Goal: Check status: Check status

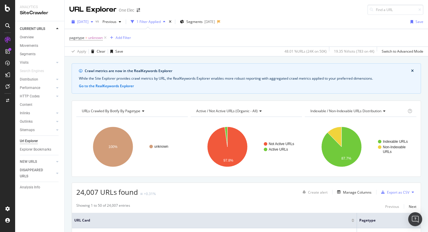
click at [93, 21] on icon "button" at bounding box center [92, 21] width 2 height 3
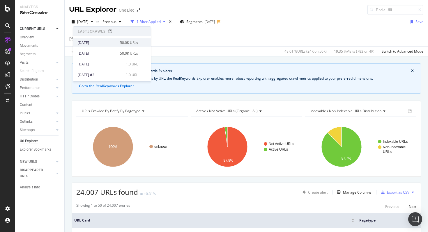
click at [102, 42] on div "[DATE]" at bounding box center [97, 42] width 39 height 5
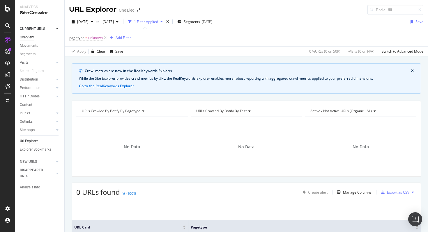
click at [32, 37] on div "Overview" at bounding box center [27, 37] width 14 height 6
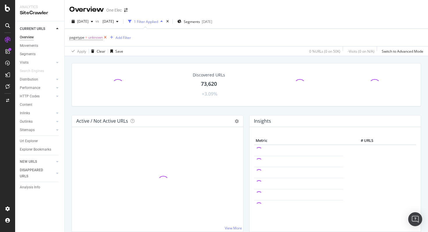
click at [105, 38] on icon at bounding box center [105, 38] width 5 height 6
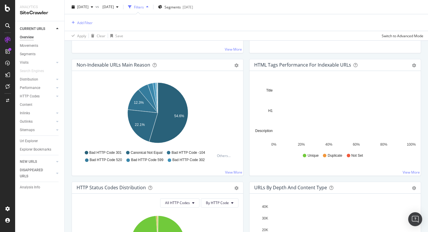
scroll to position [185, 0]
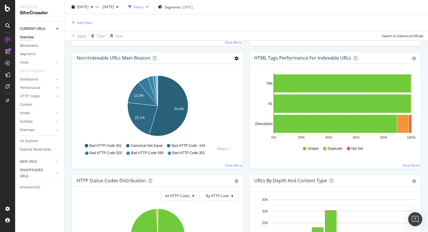
click at [237, 60] on icon "gear" at bounding box center [236, 59] width 4 height 4
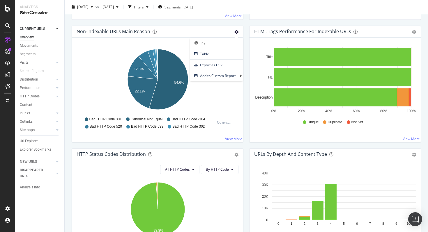
scroll to position [159, 0]
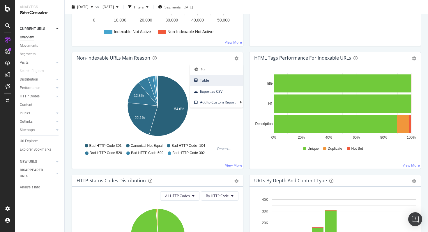
click at [219, 79] on span "Table" at bounding box center [216, 81] width 53 height 8
